Goal: Task Accomplishment & Management: Complete application form

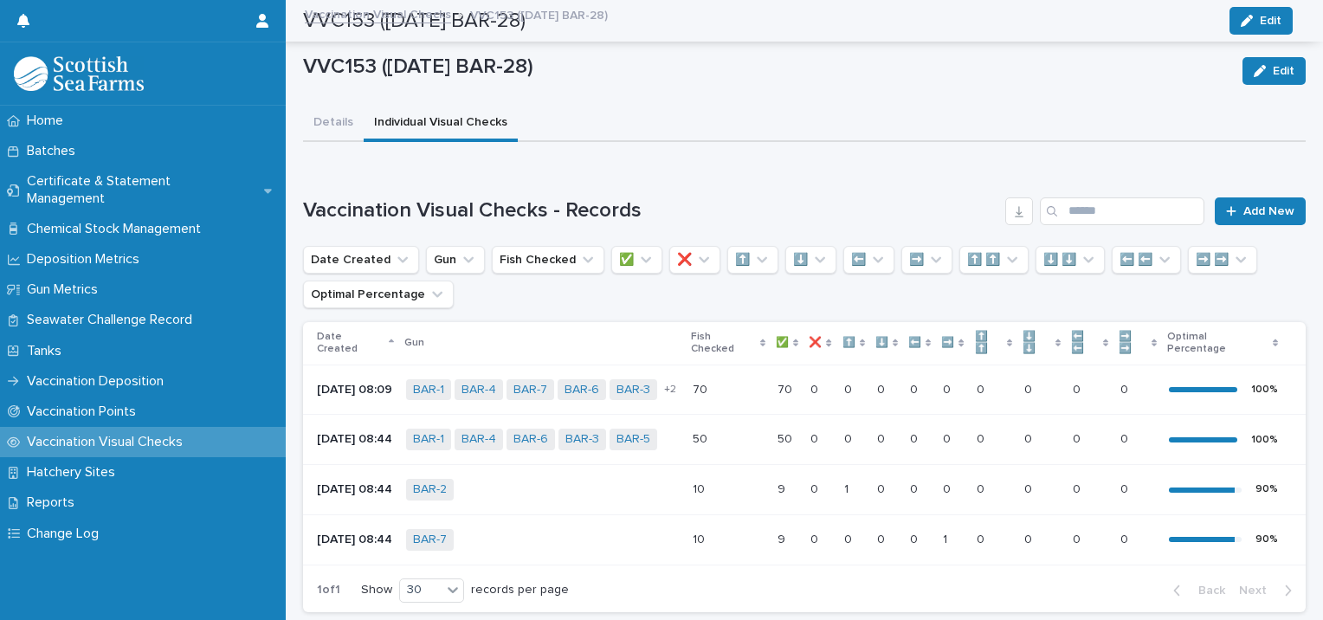
scroll to position [134, 0]
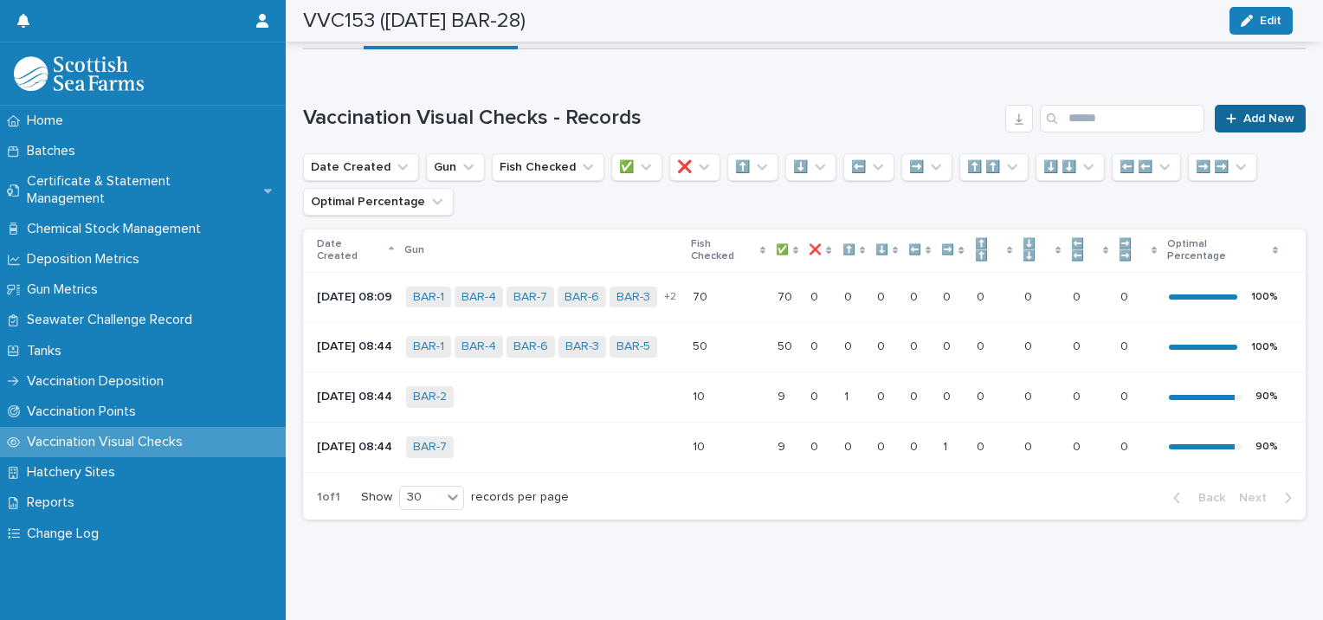
click at [1243, 113] on span "Add New" at bounding box center [1268, 119] width 51 height 12
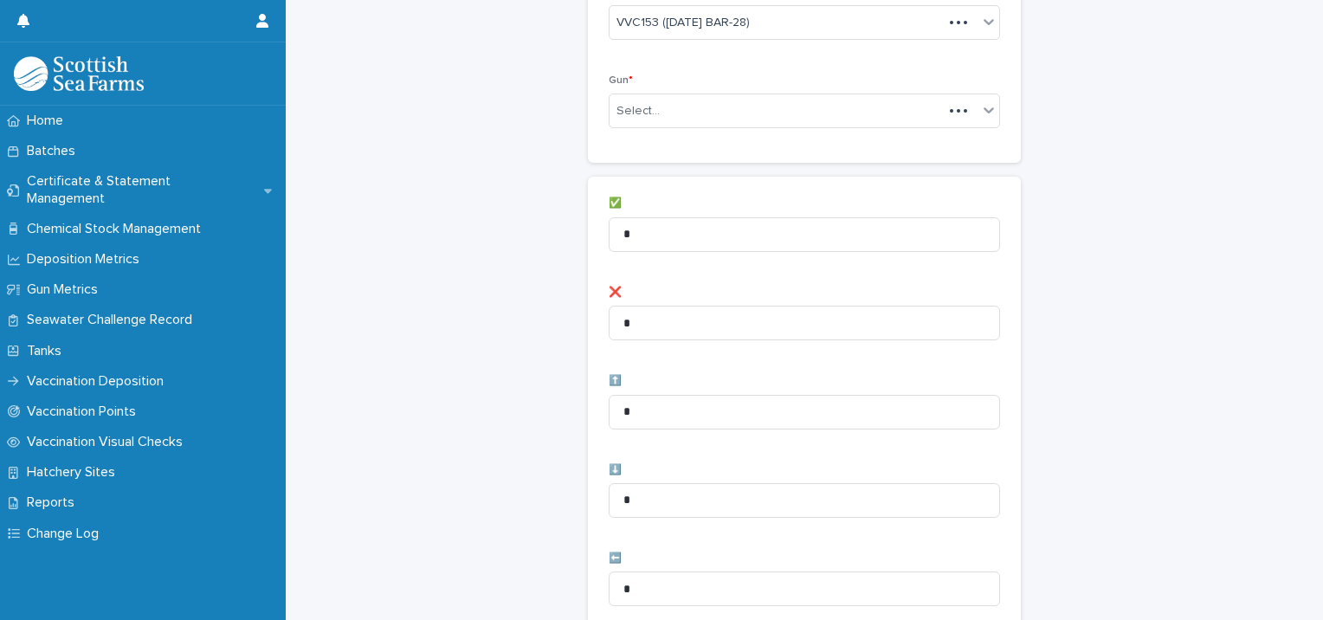
scroll to position [135, 0]
click at [661, 110] on div "Select..." at bounding box center [793, 110] width 368 height 29
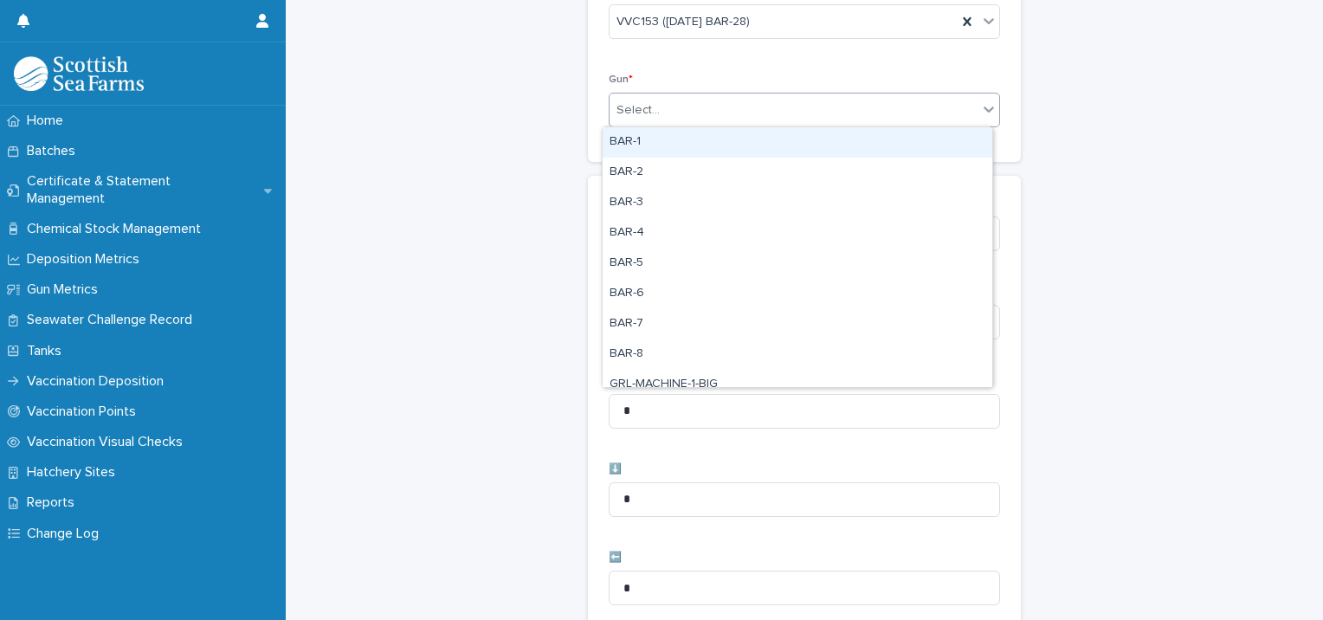
click at [657, 146] on div "BAR-1" at bounding box center [797, 142] width 390 height 30
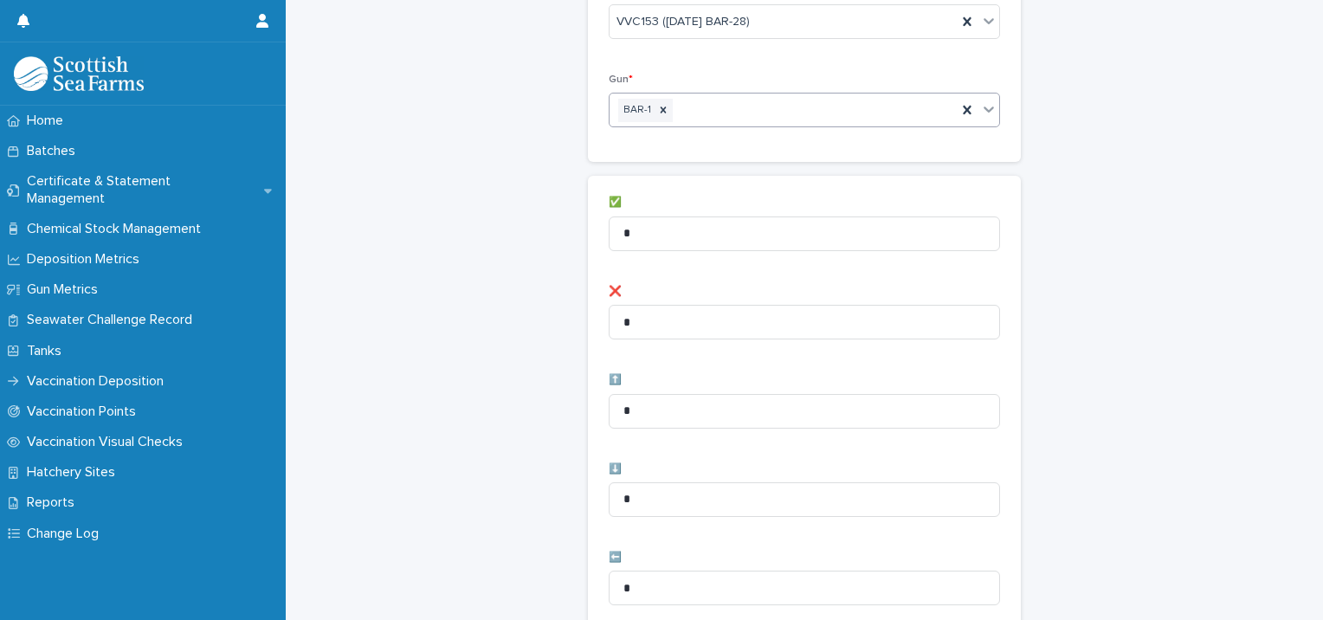
click at [720, 113] on div "BAR-1" at bounding box center [782, 110] width 347 height 30
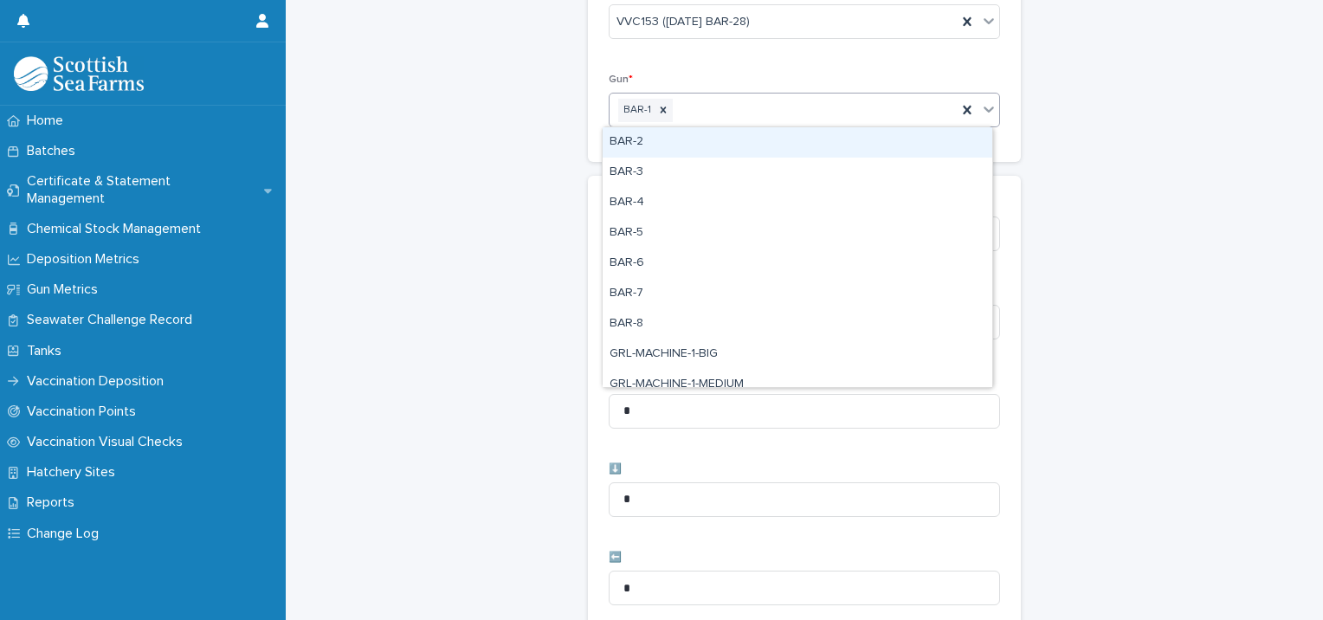
click at [690, 145] on div "BAR-2" at bounding box center [797, 142] width 390 height 30
click at [741, 106] on div "BAR-1 BAR-2" at bounding box center [782, 110] width 347 height 30
click at [712, 136] on div "BAR-3" at bounding box center [797, 142] width 390 height 30
click at [789, 107] on div "BAR-1 BAR-2 BAR-3" at bounding box center [782, 110] width 347 height 30
click at [724, 139] on div "BAR-4" at bounding box center [797, 142] width 390 height 30
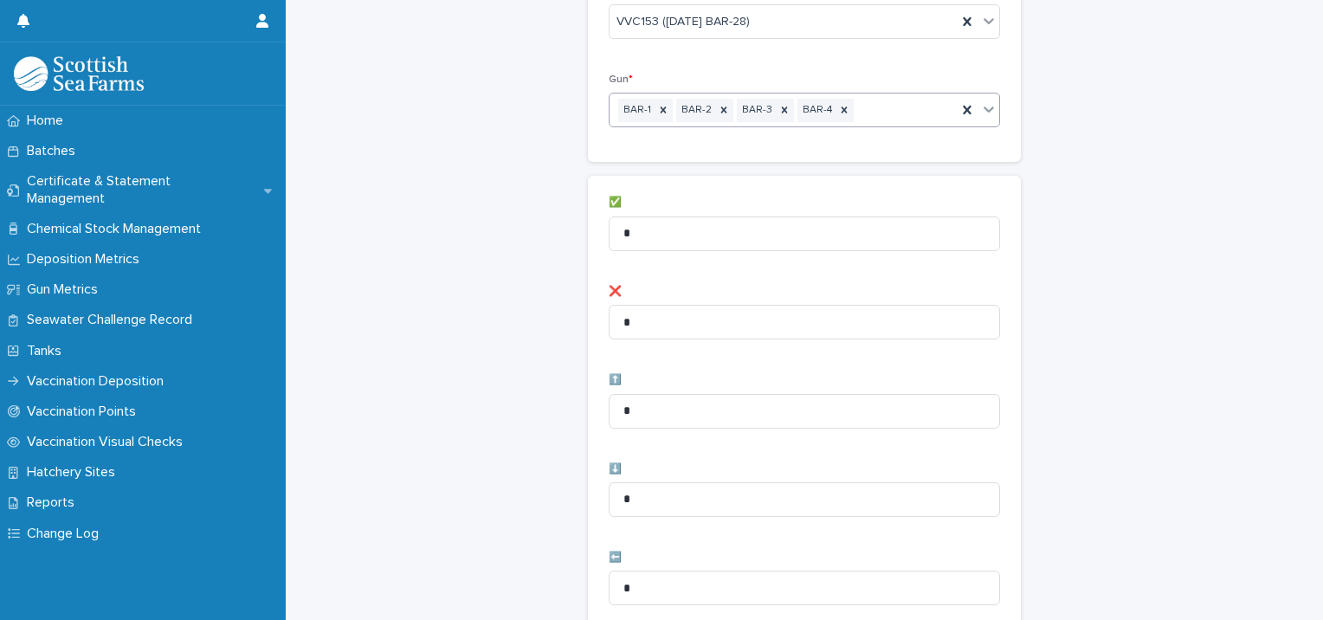
click at [862, 112] on div "BAR-1 BAR-2 BAR-3 BAR-4" at bounding box center [782, 110] width 347 height 30
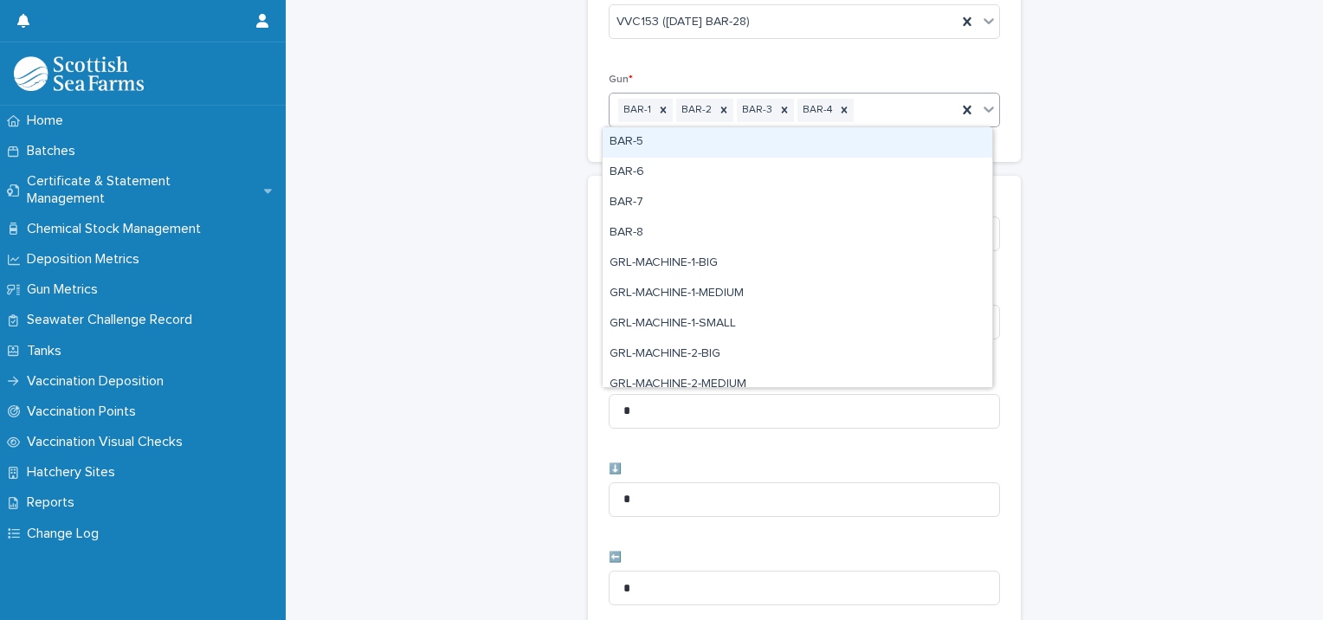
drag, startPoint x: 757, startPoint y: 145, endPoint x: 799, endPoint y: 138, distance: 42.1
click at [761, 145] on div "BAR-5" at bounding box center [797, 142] width 390 height 30
click at [905, 111] on div "BAR-1 BAR-2 BAR-3 BAR-4 BAR-5" at bounding box center [782, 110] width 347 height 30
drag, startPoint x: 752, startPoint y: 151, endPoint x: 807, endPoint y: 143, distance: 55.2
click at [753, 151] on div "BAR-6" at bounding box center [797, 142] width 390 height 30
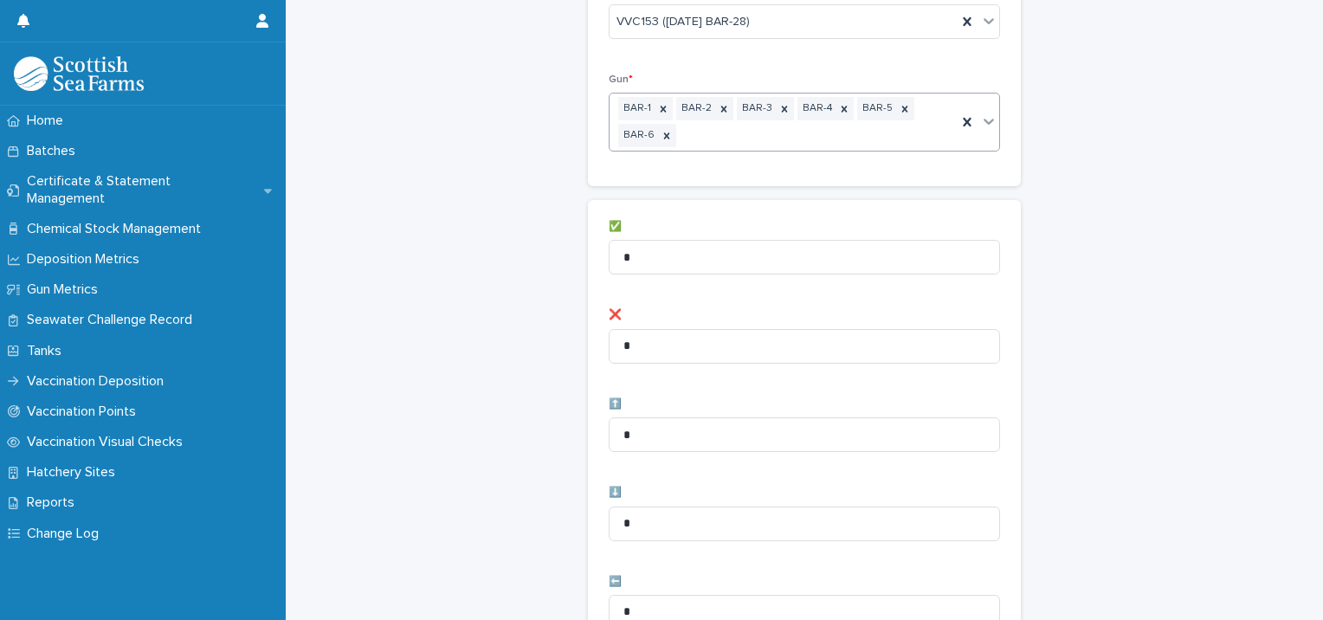
scroll to position [147, 0]
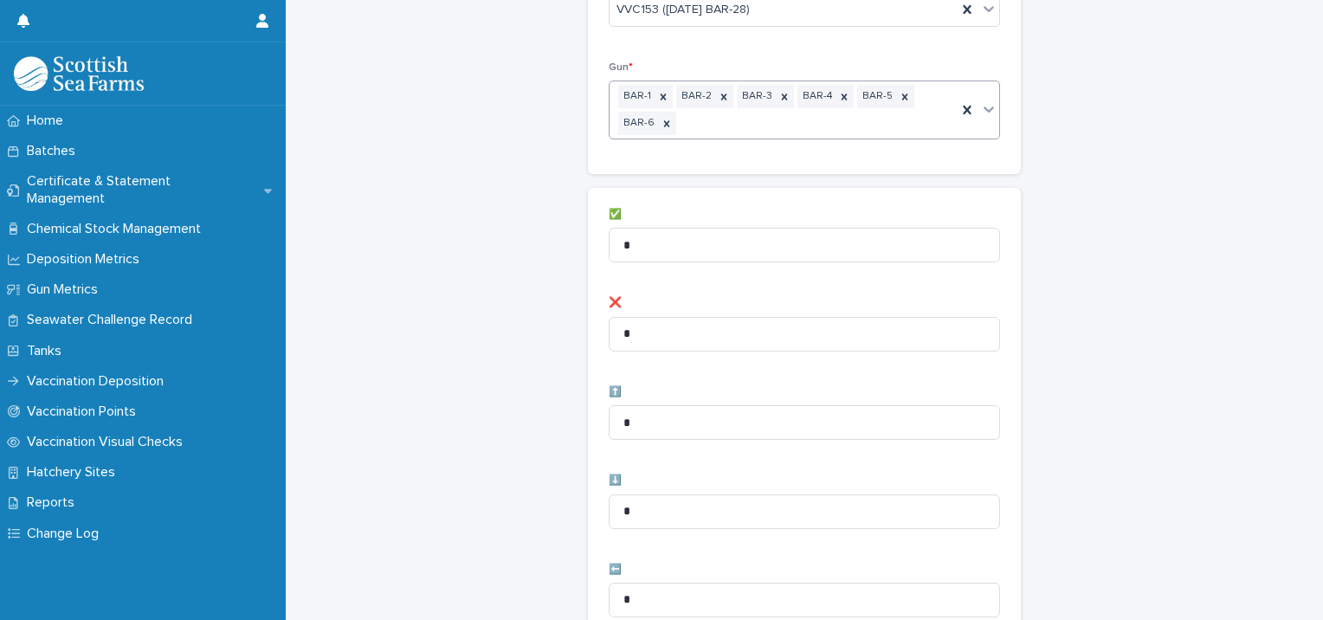
click at [835, 125] on div "BAR-1 BAR-2 BAR-3 BAR-4 BAR-5 BAR-6" at bounding box center [782, 109] width 347 height 57
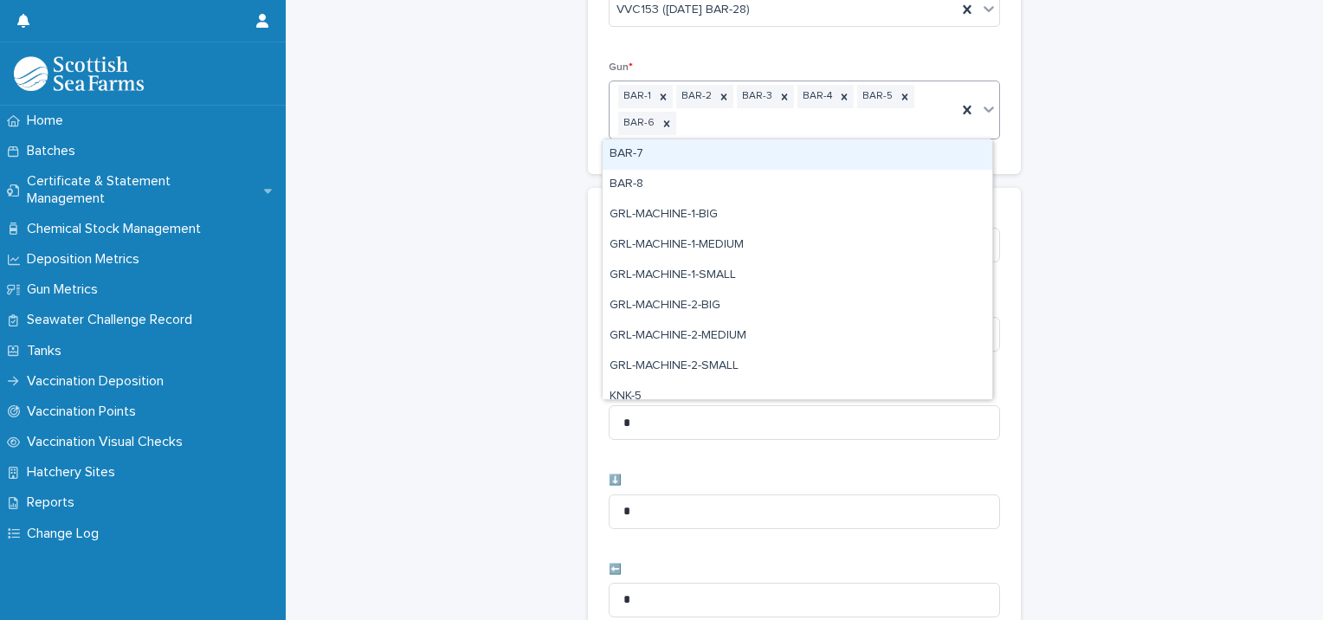
click at [694, 158] on div "BAR-7" at bounding box center [797, 154] width 390 height 30
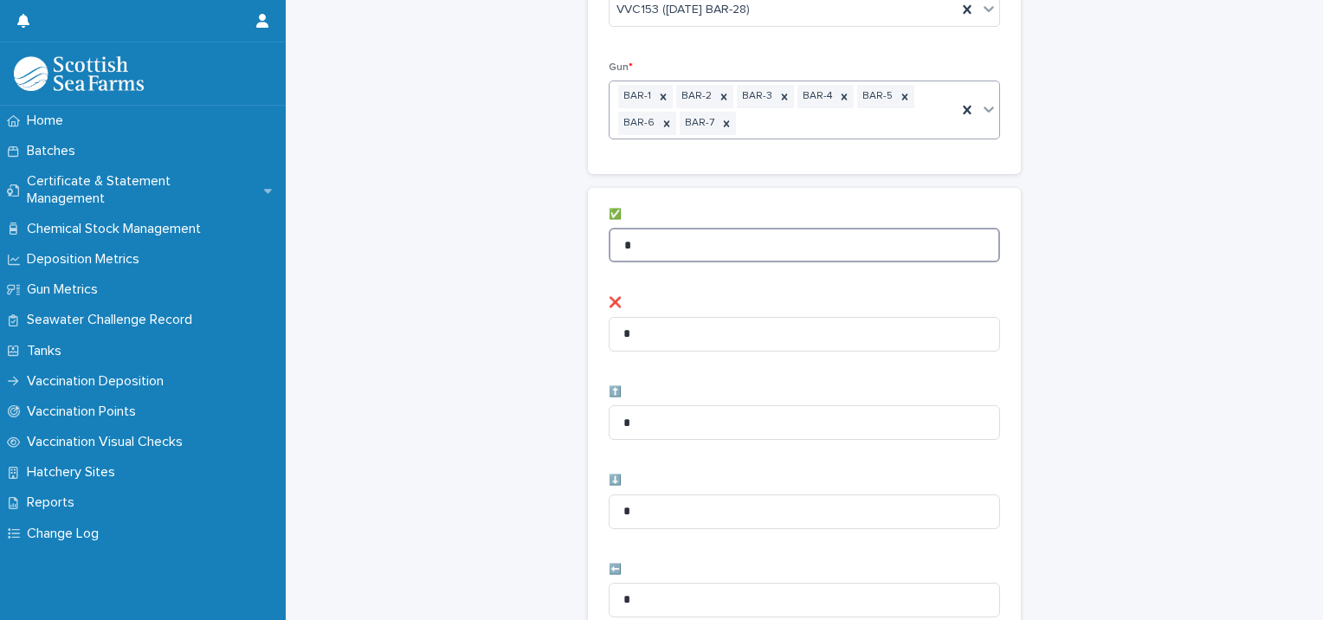
drag, startPoint x: 634, startPoint y: 232, endPoint x: 570, endPoint y: 209, distance: 67.9
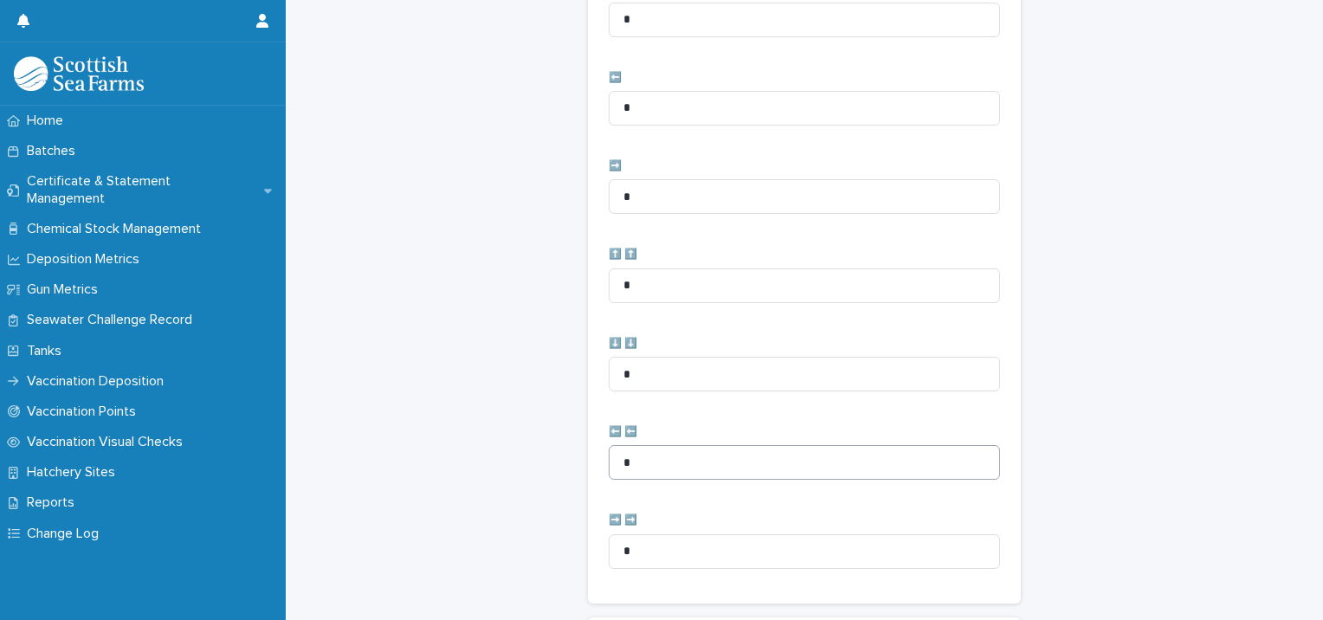
scroll to position [840, 0]
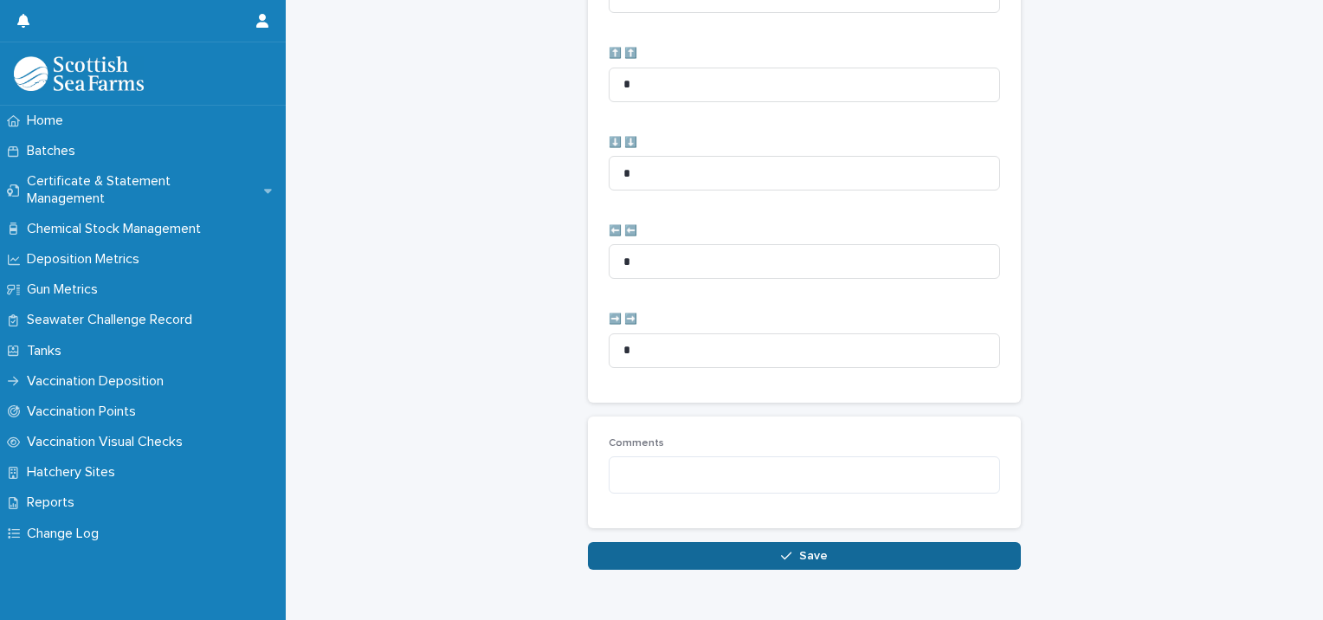
type input "**"
click at [763, 550] on button "Save" at bounding box center [804, 556] width 433 height 28
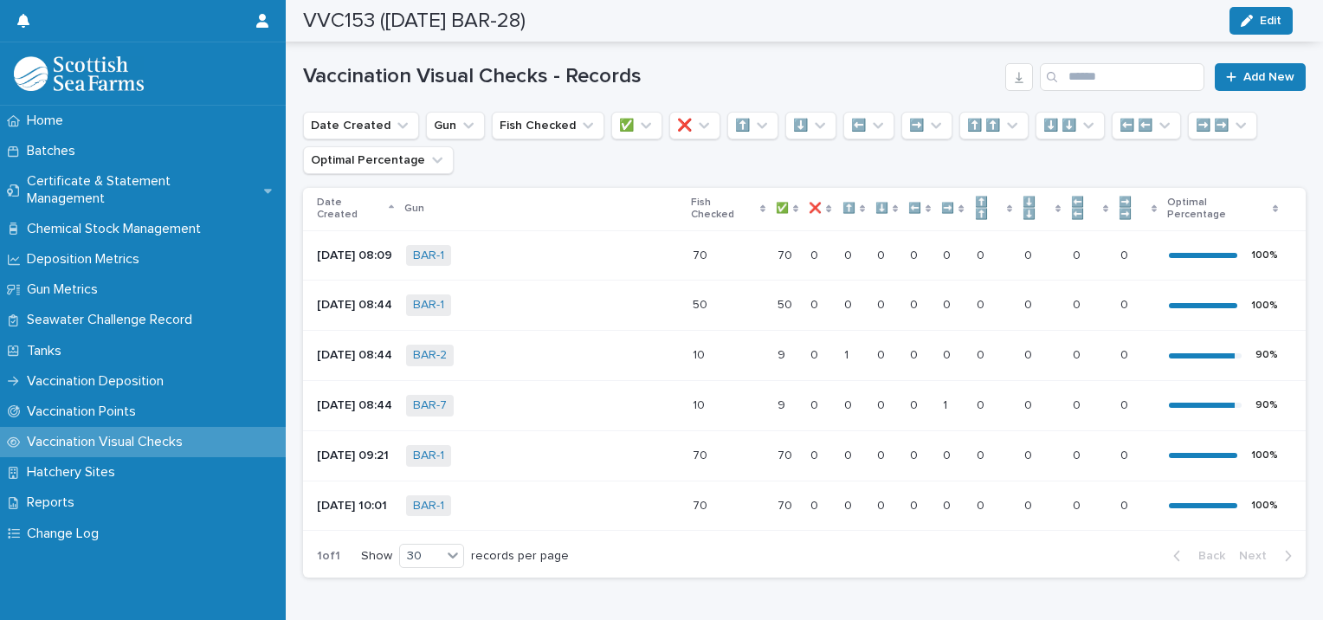
scroll to position [249, 0]
